Goal: Task Accomplishment & Management: Complete application form

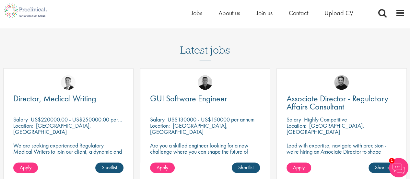
scroll to position [485, 0]
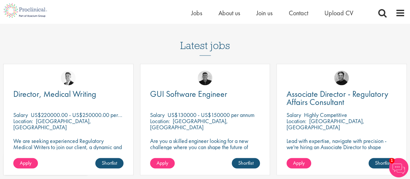
drag, startPoint x: 412, startPoint y: 12, endPoint x: 414, endPoint y: 58, distance: 46.4
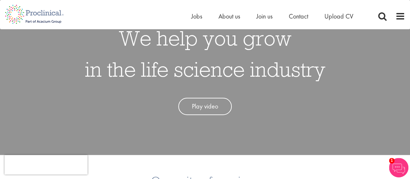
scroll to position [0, 0]
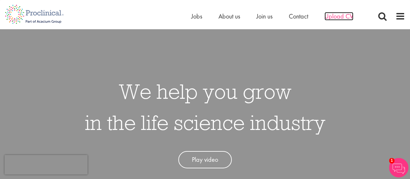
click at [336, 17] on span "Upload CV" at bounding box center [338, 16] width 29 height 8
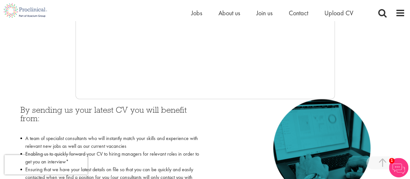
scroll to position [99, 0]
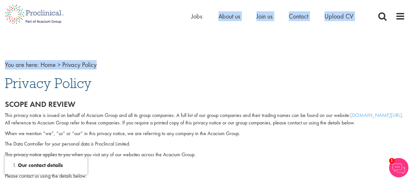
drag, startPoint x: 204, startPoint y: 16, endPoint x: 294, endPoint y: 39, distance: 92.3
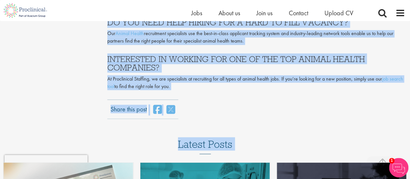
scroll to position [1806, 0]
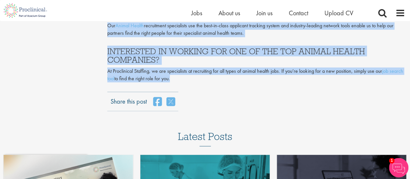
drag, startPoint x: 108, startPoint y: 36, endPoint x: 108, endPoint y: 85, distance: 48.6
copy div "Global Top 10 Animal Health Companies in 2024 our consultant managing the role …"
click at [197, 13] on span "Jobs" at bounding box center [196, 13] width 11 height 8
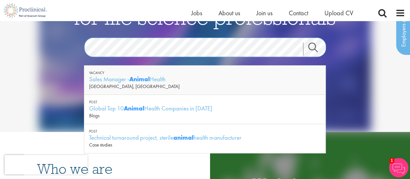
scroll to position [21, 0]
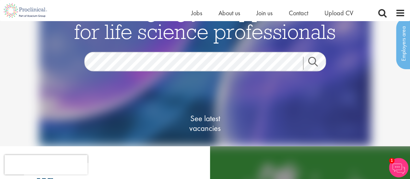
click at [312, 59] on link "Search" at bounding box center [317, 63] width 28 height 13
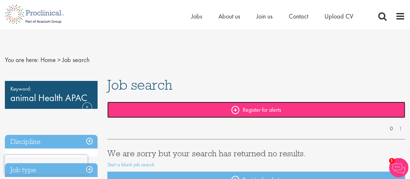
click at [243, 108] on link "Register for alerts" at bounding box center [256, 109] width 298 height 16
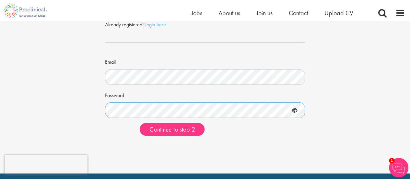
scroll to position [44, 0]
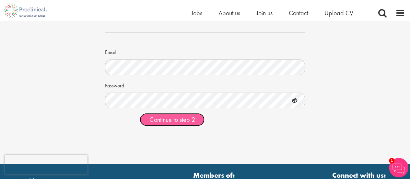
click at [179, 120] on span "Continue to step 2" at bounding box center [171, 119] width 45 height 8
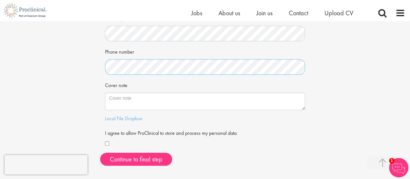
scroll to position [148, 0]
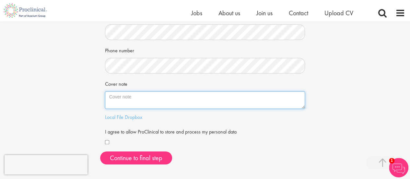
click at [120, 96] on textarea "Cover note" at bounding box center [205, 99] width 200 height 17
paste textarea "L ip dolorsi am consect ad elitseddoei tem inc Utlabor etdo-Magnaaliqu enimadmi…"
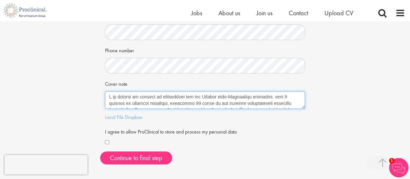
scroll to position [114, 0]
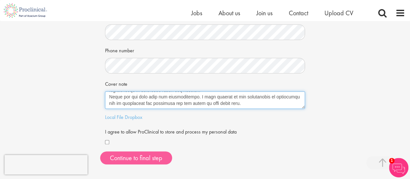
type textarea "L ip dolorsi am consect ad elitseddoei tem inc Utlabor etdo-Magnaaliqu enimadmi…"
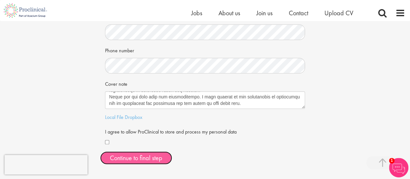
click at [138, 158] on button "Continue to final step" at bounding box center [136, 157] width 72 height 13
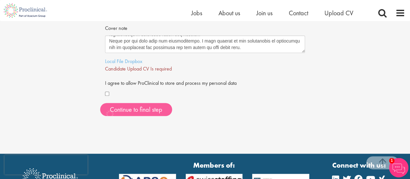
scroll to position [204, 0]
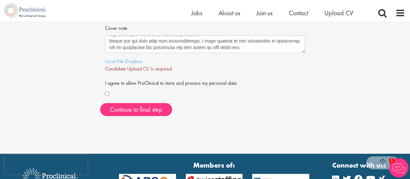
click at [124, 63] on div "Local File Dropbox" at bounding box center [205, 61] width 200 height 7
click at [136, 58] on link "Dropbox" at bounding box center [133, 61] width 17 height 7
click at [170, 70] on span "Dropbox File uploaded. Download it Here" at bounding box center [146, 68] width 83 height 7
click at [182, 69] on link "Here" at bounding box center [182, 68] width 10 height 7
click at [138, 68] on span "Dropbox File uploaded. Download it Here" at bounding box center [146, 68] width 83 height 7
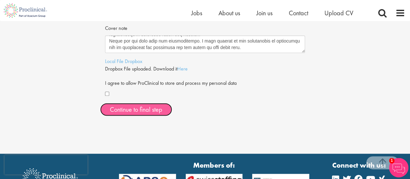
click at [145, 110] on span "Continue to final step" at bounding box center [136, 109] width 52 height 8
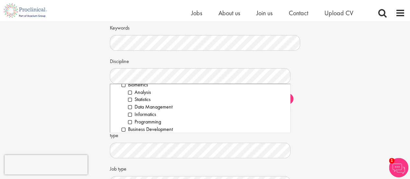
scroll to position [42, 0]
click at [124, 122] on li "Business Development" at bounding box center [204, 122] width 164 height 7
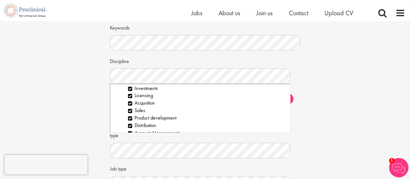
scroll to position [85, 0]
click at [129, 110] on li "Acqusition" at bounding box center [206, 109] width 157 height 7
click at [130, 102] on li "Licensing" at bounding box center [206, 102] width 157 height 7
click at [130, 94] on li "Investments" at bounding box center [206, 94] width 157 height 7
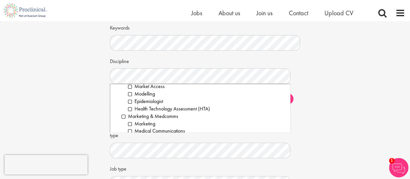
scroll to position [485, 0]
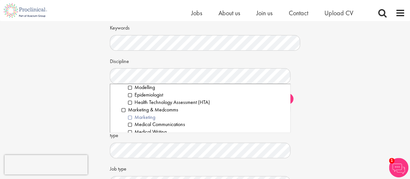
click at [130, 118] on li "Marketing" at bounding box center [206, 116] width 157 height 7
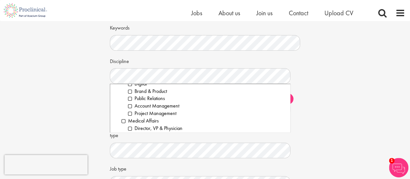
scroll to position [576, 0]
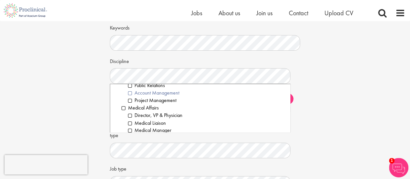
click at [130, 92] on li "Account Management" at bounding box center [206, 92] width 157 height 7
click at [130, 100] on li "Project Management" at bounding box center [206, 100] width 157 height 7
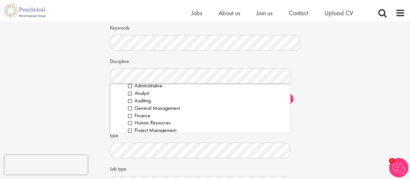
scroll to position [692, 0]
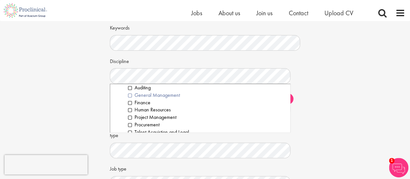
click at [130, 94] on li "General Management" at bounding box center [206, 94] width 157 height 7
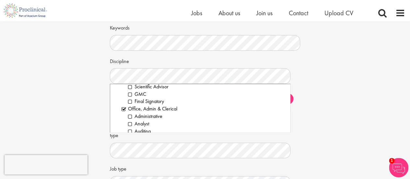
scroll to position [662, 0]
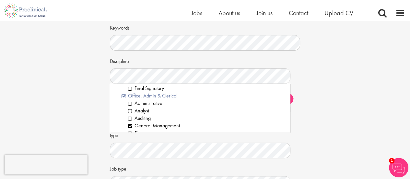
click at [124, 94] on li "Office, Admin & Clerical" at bounding box center [204, 95] width 164 height 7
click at [123, 95] on li "Office, Admin & Clerical" at bounding box center [204, 95] width 164 height 7
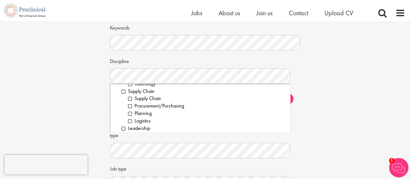
scroll to position [943, 0]
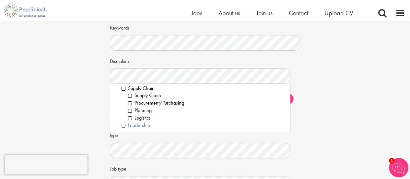
click at [122, 126] on li "Leadership" at bounding box center [204, 125] width 164 height 7
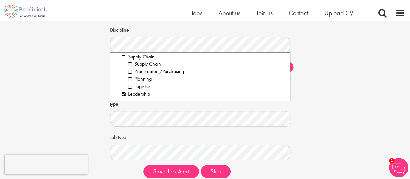
scroll to position [88, 0]
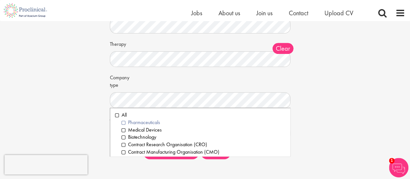
click at [123, 120] on li "Pharmaceuticals" at bounding box center [204, 122] width 164 height 7
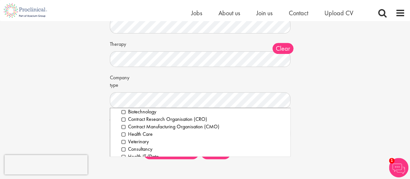
scroll to position [29, 0]
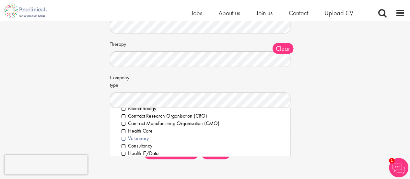
click at [122, 138] on li "Veterinary" at bounding box center [204, 137] width 164 height 7
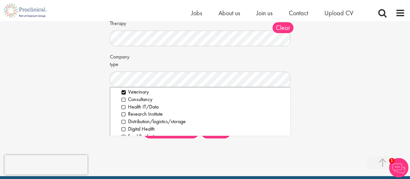
scroll to position [110, 0]
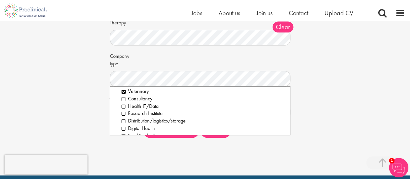
click at [316, 59] on div "Set up a job alert Tell us what sort of job you are looking for and we will sen…" at bounding box center [205, 27] width 420 height 231
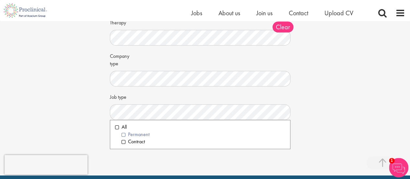
click at [124, 133] on li "Permanent" at bounding box center [204, 134] width 164 height 7
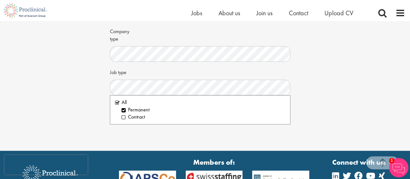
click at [351, 104] on div "Set up a job alert Tell us what sort of job you are looking for and we will sen…" at bounding box center [205, 2] width 420 height 231
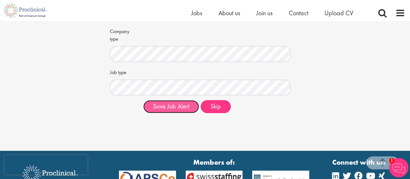
click at [174, 110] on button "Save Job Alert" at bounding box center [171, 106] width 56 height 13
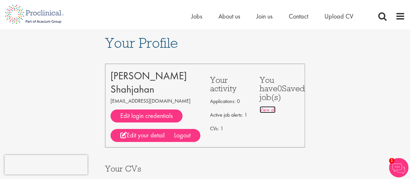
click at [269, 109] on link "View all" at bounding box center [268, 109] width 16 height 7
